Goal: Task Accomplishment & Management: Manage account settings

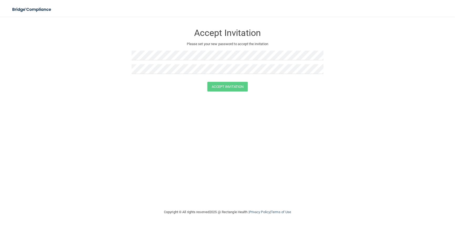
click at [121, 120] on div "Accept Invitation Please set your new password to accept the invitation Accept …" at bounding box center [228, 113] width 434 height 182
click at [236, 88] on button "Accept Invitation" at bounding box center [227, 87] width 40 height 10
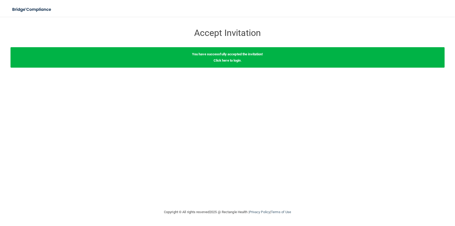
click at [224, 56] on b "You have successfully accepted the invitation!" at bounding box center [227, 54] width 71 height 4
drag, startPoint x: 224, startPoint y: 56, endPoint x: 221, endPoint y: 61, distance: 5.9
click at [221, 61] on link "Click here to login" at bounding box center [226, 61] width 27 height 4
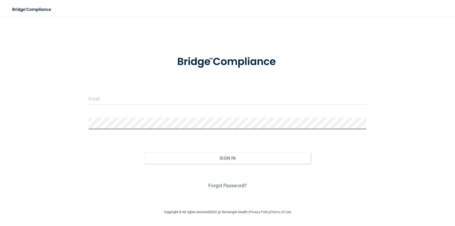
click at [72, 120] on div "Invalid email/password. You don't have permission to access that page. Sign In …" at bounding box center [228, 113] width 434 height 182
click at [86, 156] on div "Sign In" at bounding box center [228, 153] width 286 height 22
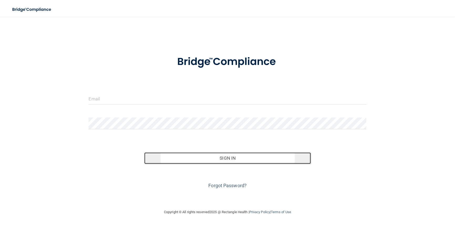
click at [233, 157] on button "Sign In" at bounding box center [227, 159] width 167 height 12
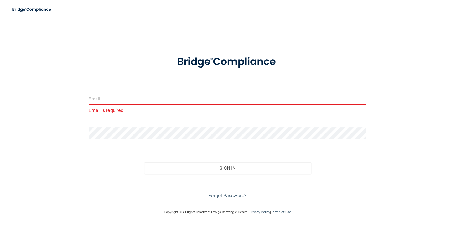
click at [112, 100] on input "email" at bounding box center [228, 99] width 278 height 12
click at [85, 117] on div "alici The email address is invalid" at bounding box center [228, 106] width 286 height 26
click at [109, 100] on input "alici" at bounding box center [228, 99] width 278 height 12
type input "[PERSON_NAME][EMAIL_ADDRESS][DOMAIN_NAME]"
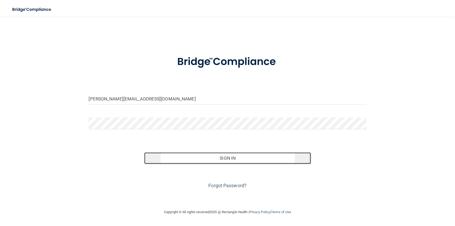
click at [227, 157] on button "Sign In" at bounding box center [227, 159] width 167 height 12
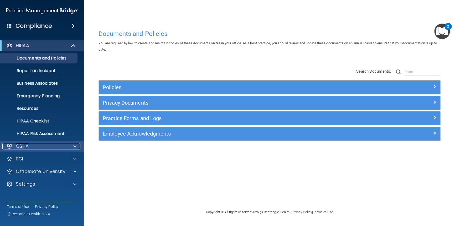
click at [24, 147] on p "OSHA" at bounding box center [22, 146] width 13 height 6
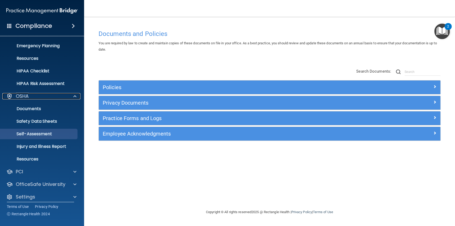
scroll to position [54, 0]
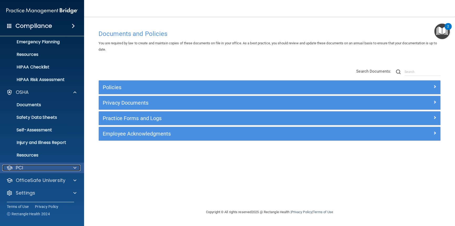
click at [22, 167] on p "PCI" at bounding box center [19, 168] width 7 height 6
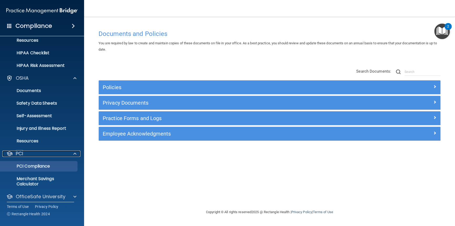
scroll to position [85, 0]
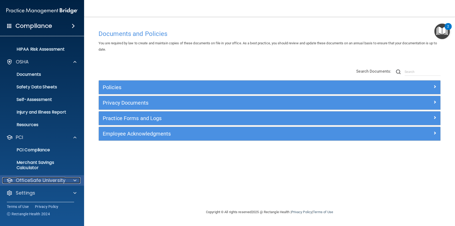
click at [25, 178] on p "OfficeSafe University" at bounding box center [41, 181] width 50 height 6
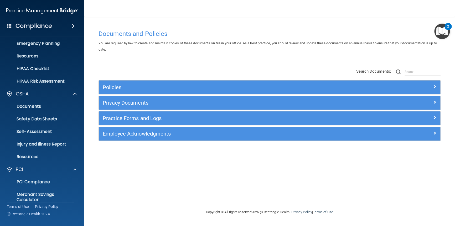
scroll to position [122, 0]
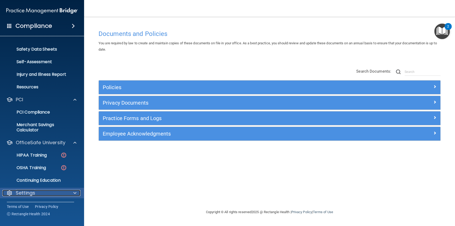
click at [29, 192] on p "Settings" at bounding box center [25, 193] width 19 height 6
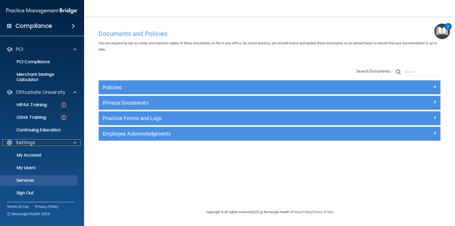
scroll to position [173, 0]
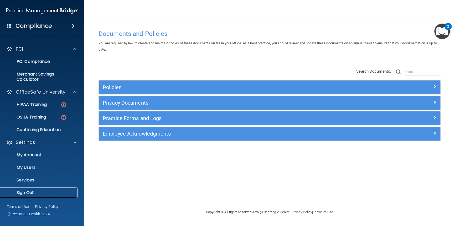
click at [26, 191] on p "Sign Out" at bounding box center [39, 192] width 72 height 5
